Goal: Task Accomplishment & Management: Manage account settings

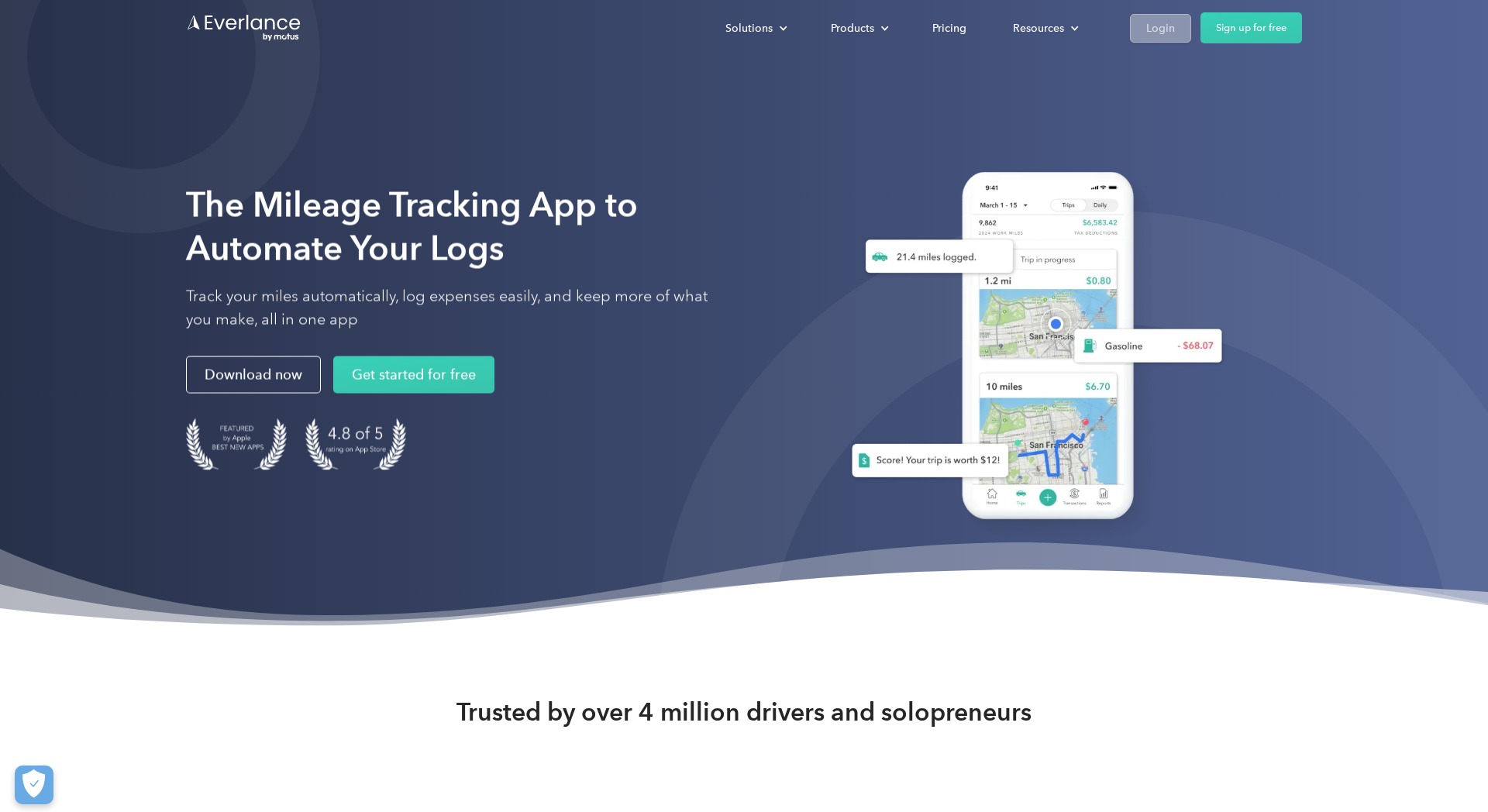
click at [1153, 29] on div "Login" at bounding box center [1160, 28] width 28 height 20
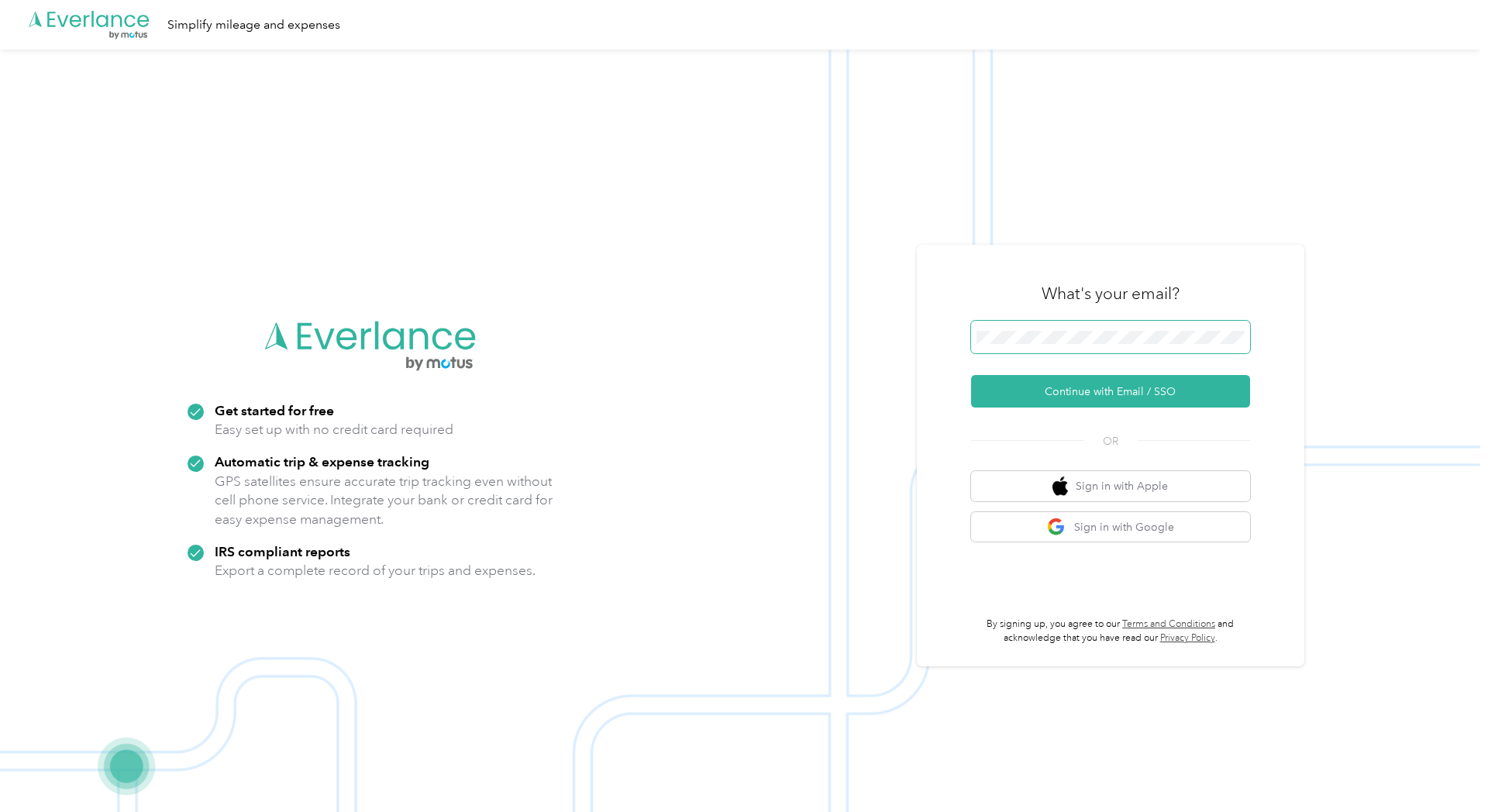
click at [1167, 328] on span at bounding box center [1111, 336] width 279 height 33
click at [971, 375] on button "Continue with Email / SSO" at bounding box center [1111, 391] width 279 height 33
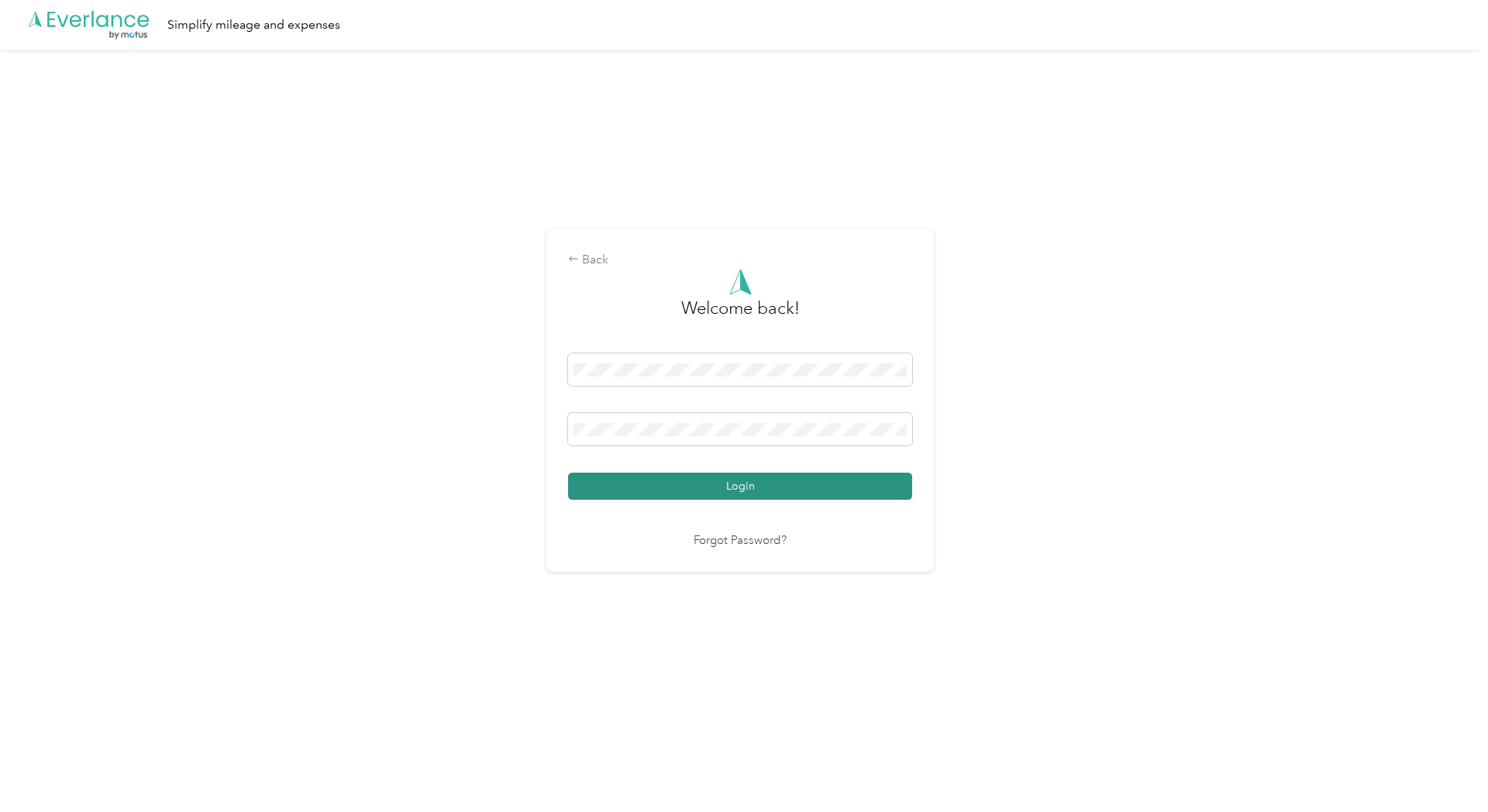
click at [871, 489] on button "Login" at bounding box center [740, 485] width 344 height 28
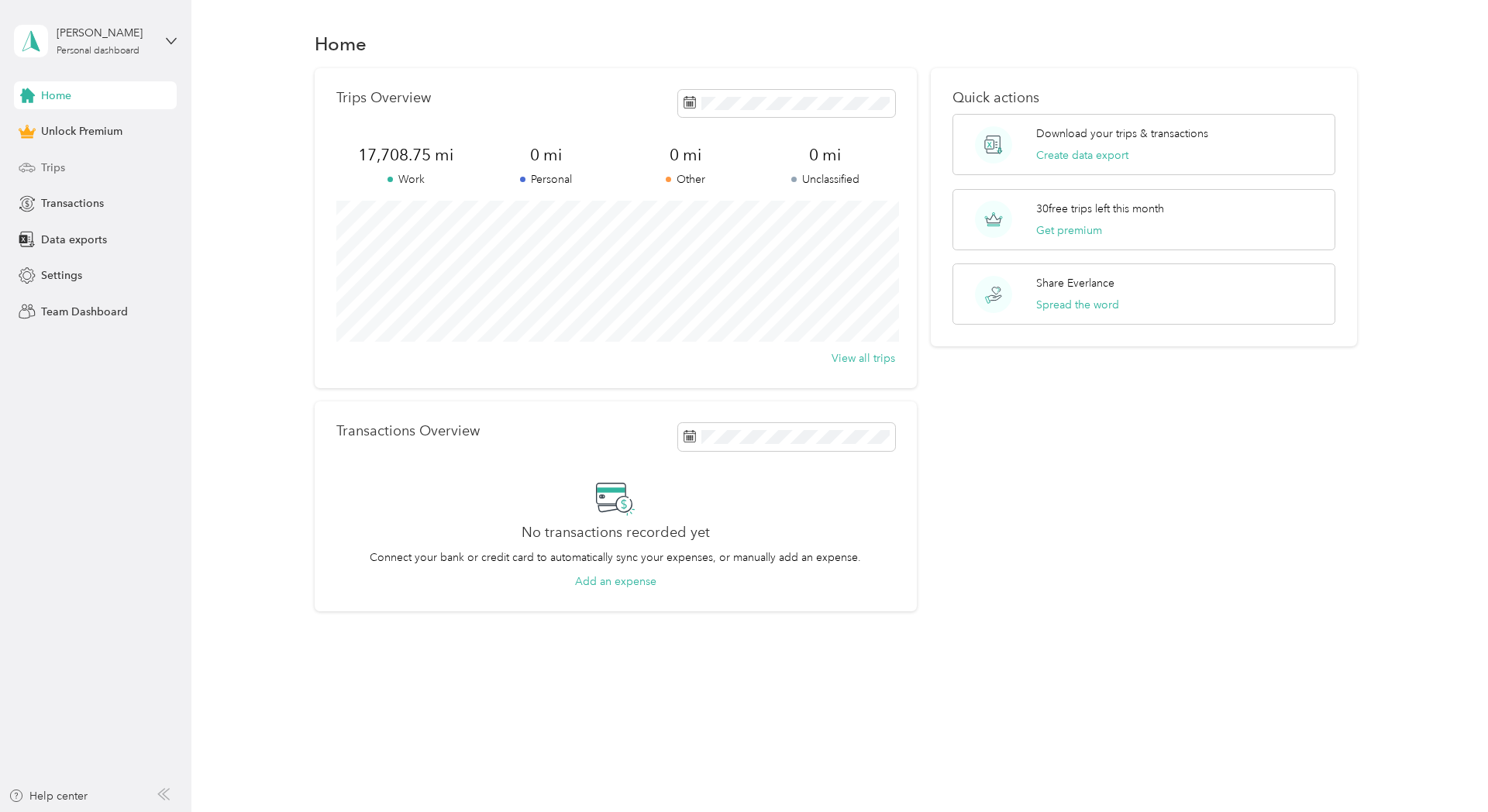
click at [49, 157] on div "Trips" at bounding box center [95, 167] width 162 height 28
